Goal: Find specific page/section: Find specific page/section

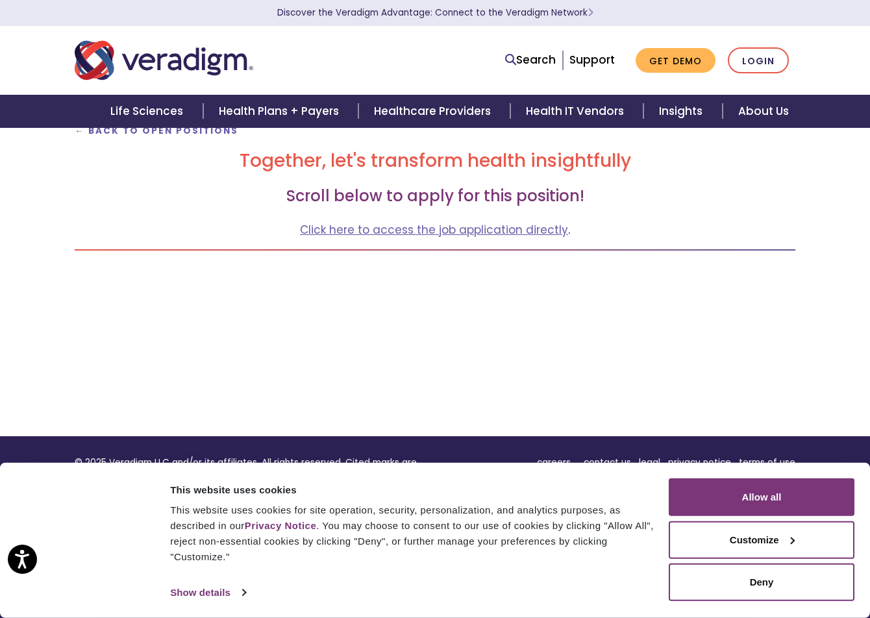
scroll to position [210, 0]
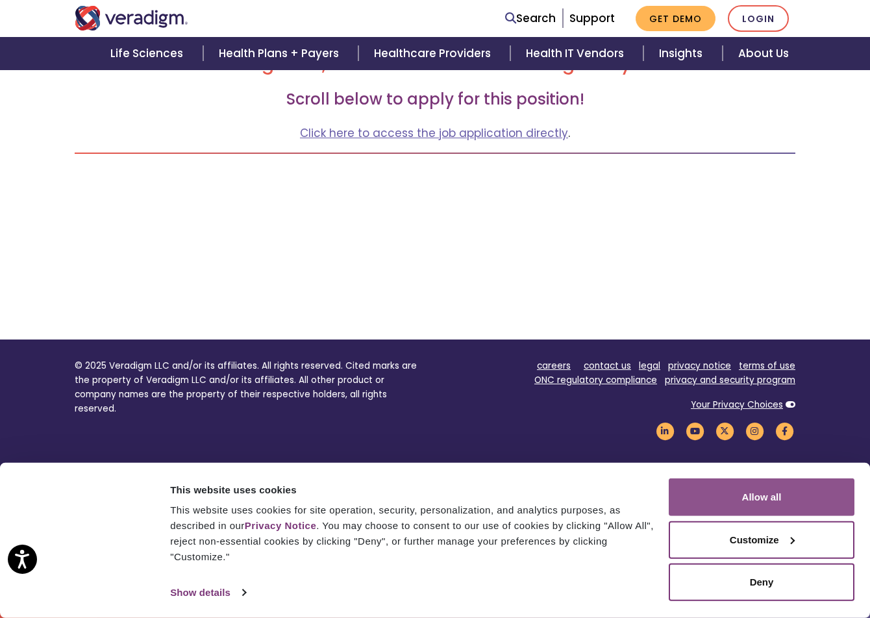
click at [775, 490] on button "Allow all" at bounding box center [762, 498] width 186 height 38
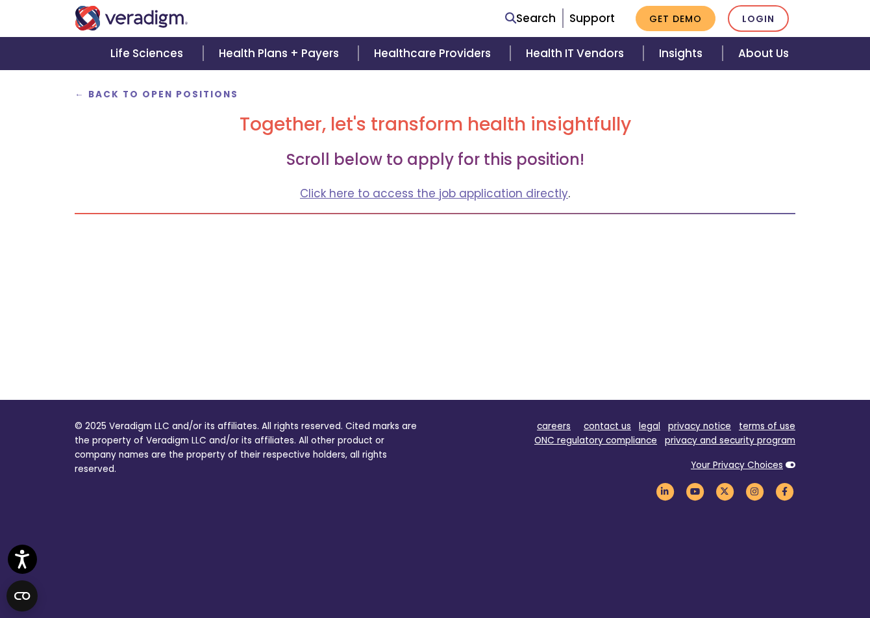
scroll to position [81, 0]
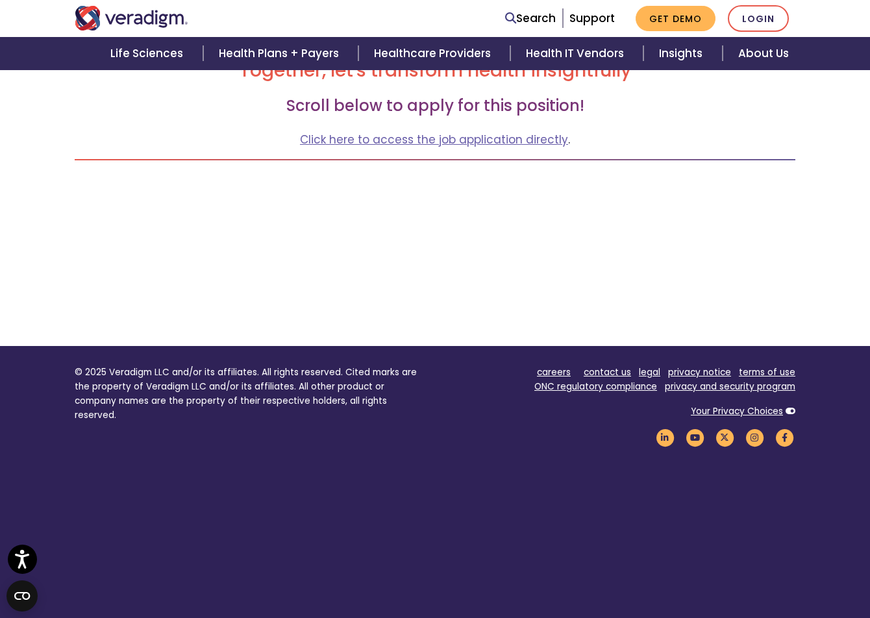
scroll to position [210, 0]
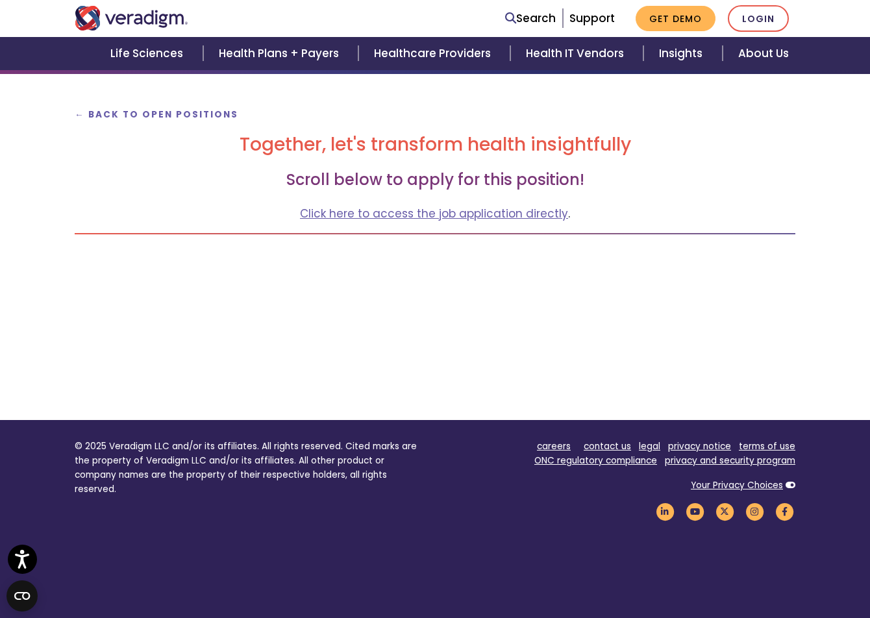
scroll to position [130, 0]
